Goal: Ask a question

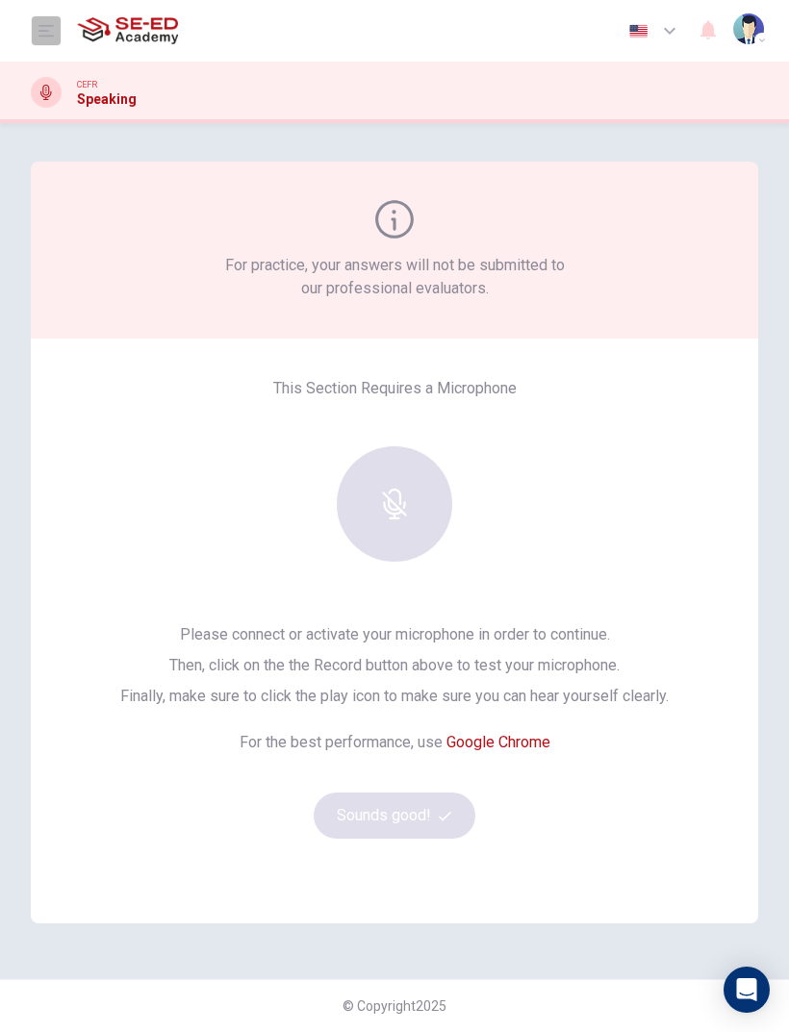
click at [59, 37] on button "open mobile menu" at bounding box center [46, 30] width 31 height 31
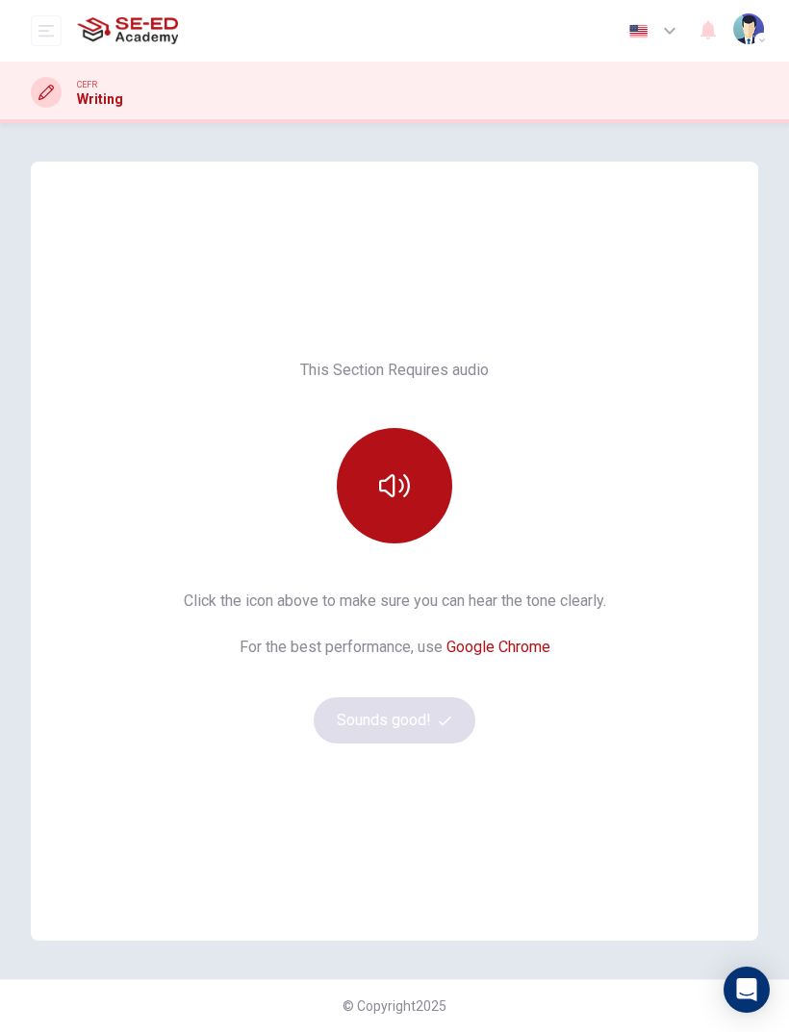
click at [410, 486] on button "button" at bounding box center [394, 485] width 115 height 115
click at [428, 732] on button "Sounds good!" at bounding box center [395, 721] width 162 height 46
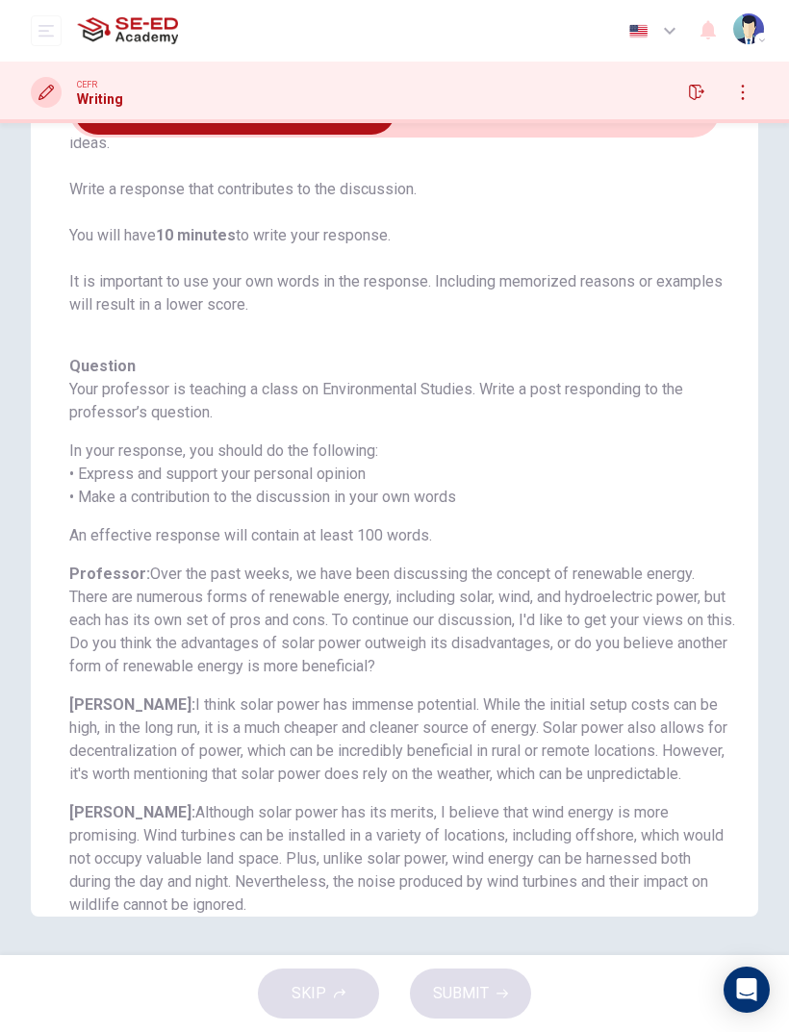
scroll to position [150, 0]
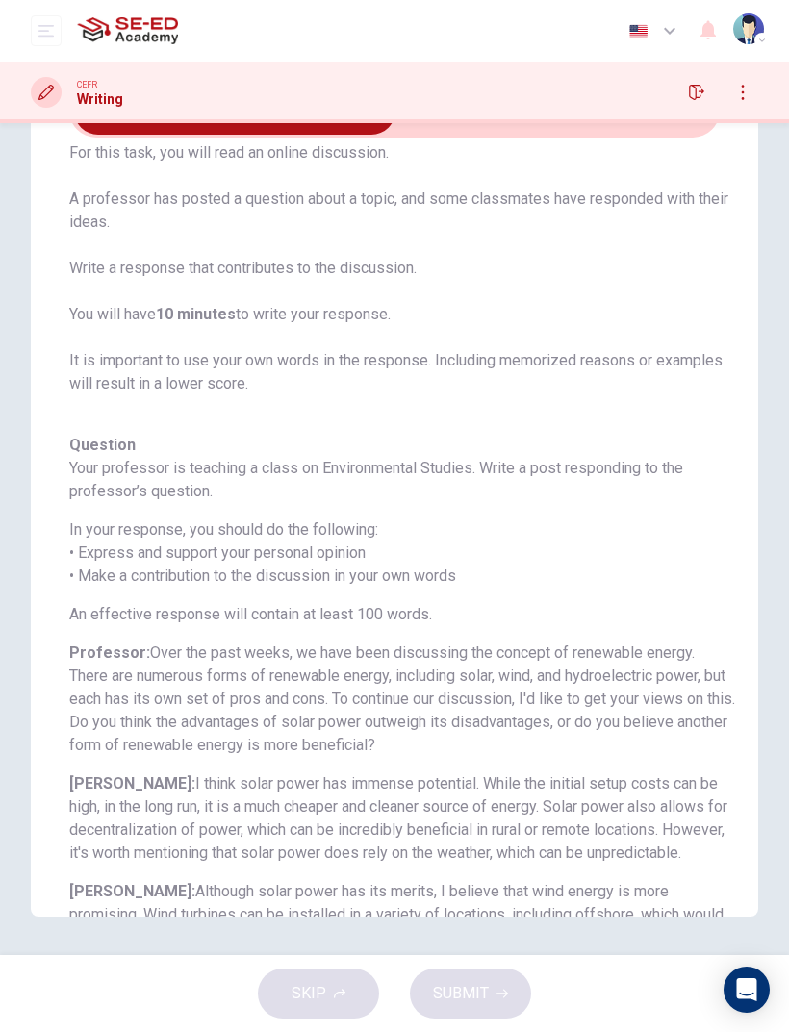
click at [630, 133] on input "checkbox" at bounding box center [235, 111] width 976 height 48
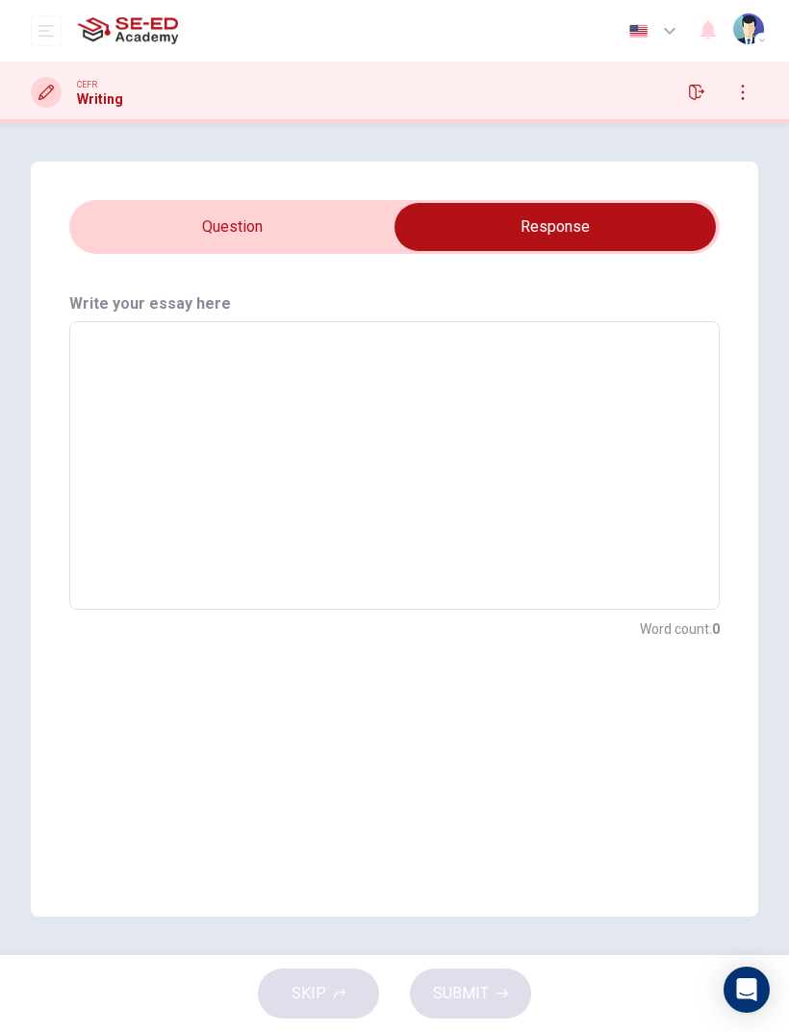
scroll to position [0, 0]
click at [465, 356] on textarea at bounding box center [394, 466] width 623 height 257
click at [342, 229] on input "checkbox" at bounding box center [555, 227] width 976 height 48
checkbox input "false"
